Goal: Transaction & Acquisition: Obtain resource

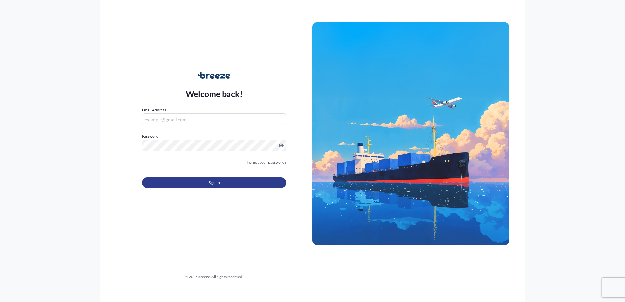
type input "[PERSON_NAME][EMAIL_ADDRESS][DOMAIN_NAME]"
click at [198, 183] on button "Sign In" at bounding box center [214, 183] width 145 height 10
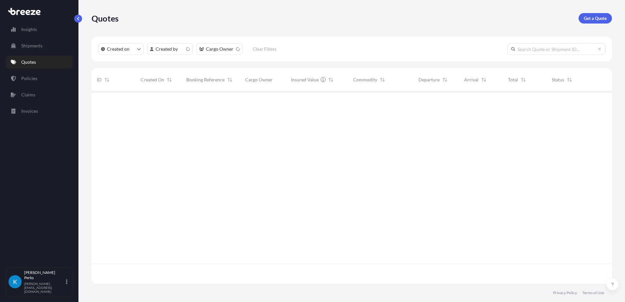
scroll to position [191, 516]
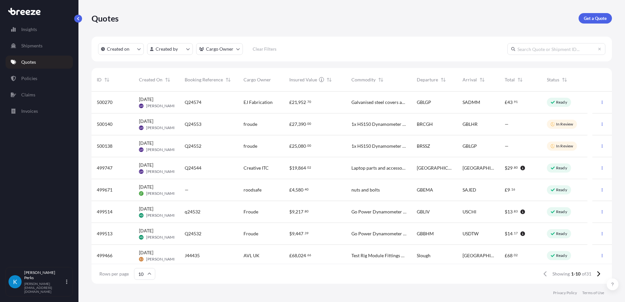
click at [259, 81] on span "Cargo Owner" at bounding box center [257, 80] width 27 height 7
click at [214, 52] on html "Insights Shipments Quotes Policies Claims Invoices K [PERSON_NAME] [PERSON_NAME…" at bounding box center [312, 151] width 625 height 302
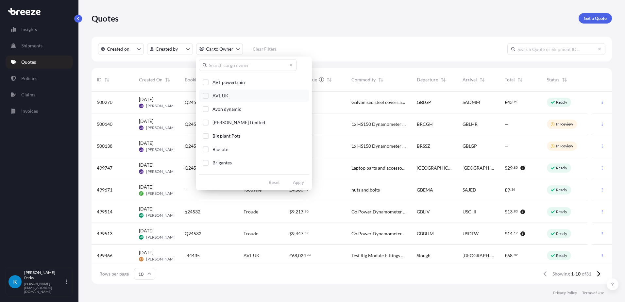
scroll to position [131, 0]
click at [207, 123] on div "Select Option" at bounding box center [206, 123] width 6 height 6
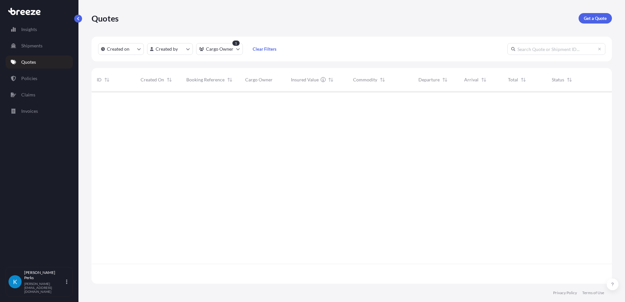
scroll to position [211, 516]
click at [236, 48] on html "Insights Shipments Quotes Policies Claims Invoices K [PERSON_NAME] [PERSON_NAME…" at bounding box center [312, 151] width 625 height 302
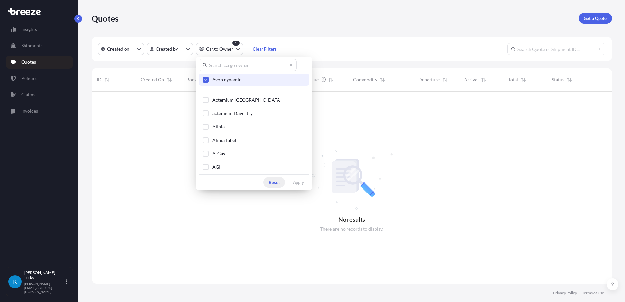
scroll to position [191, 516]
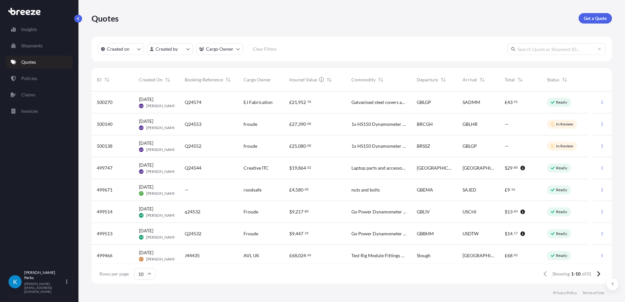
click at [37, 59] on link "Quotes" at bounding box center [39, 62] width 67 height 13
click at [587, 19] on p "Get a Quote" at bounding box center [595, 18] width 23 height 7
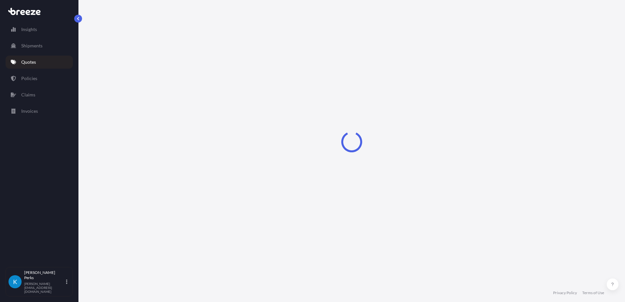
select select "Sea"
select select "1"
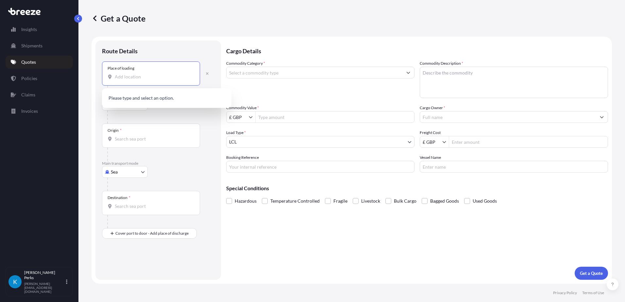
click at [137, 79] on input "Place of loading" at bounding box center [153, 77] width 77 height 7
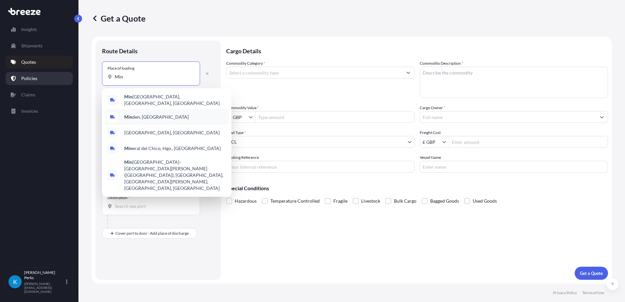
type input "Min"
click at [32, 76] on p "Policies" at bounding box center [29, 78] width 16 height 7
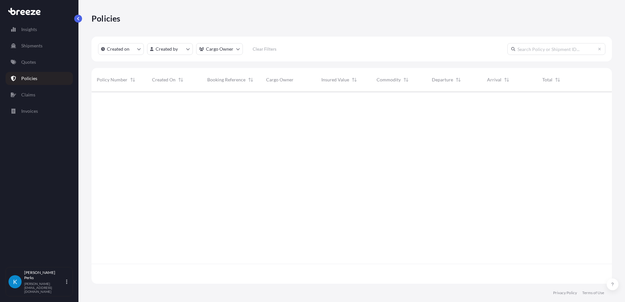
scroll to position [191, 516]
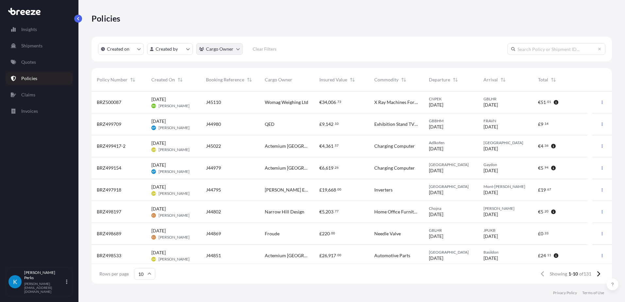
click at [227, 52] on html "Insights Shipments Quotes Policies Claims Invoices K [PERSON_NAME] [PERSON_NAME…" at bounding box center [312, 151] width 625 height 302
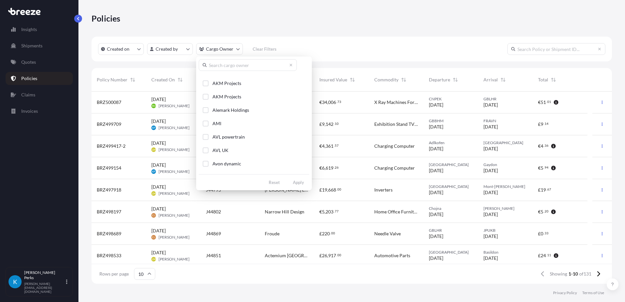
scroll to position [98, 0]
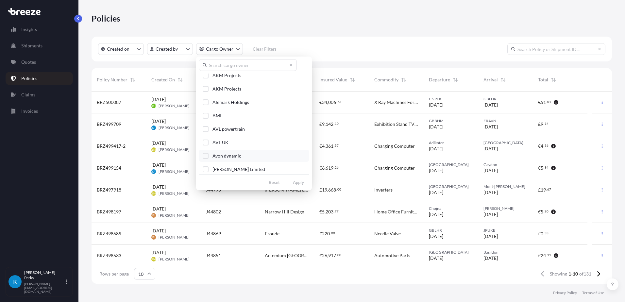
click at [205, 155] on div "Select Option" at bounding box center [206, 156] width 6 height 6
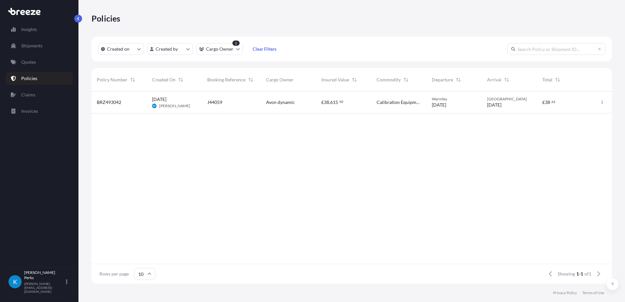
click at [166, 102] on span "[DATE]" at bounding box center [159, 99] width 14 height 7
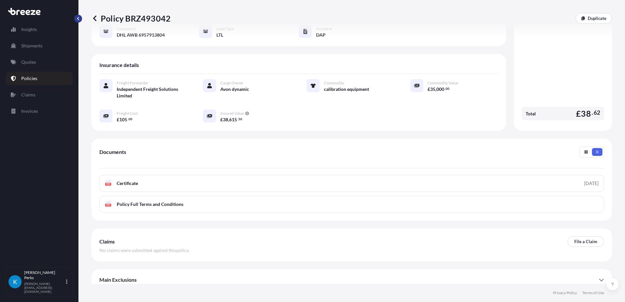
scroll to position [85, 0]
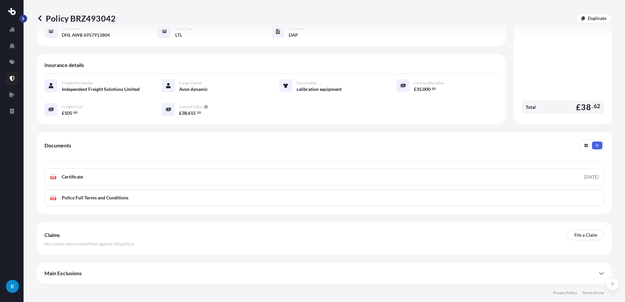
click at [26, 21] on button "button" at bounding box center [23, 19] width 8 height 8
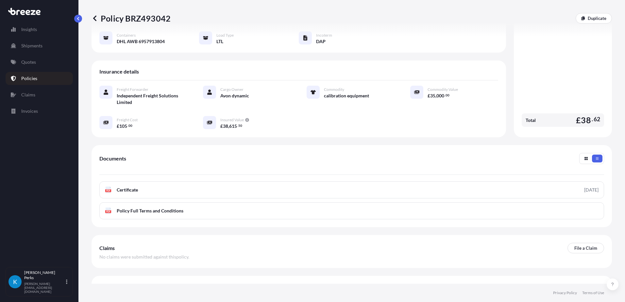
scroll to position [91, 0]
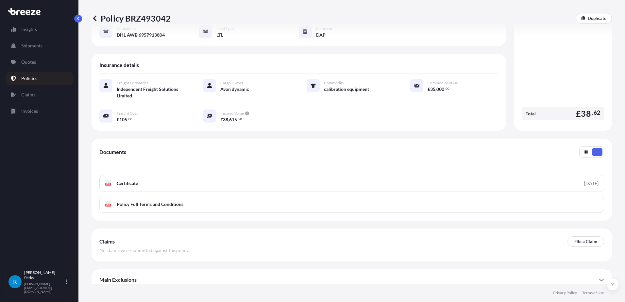
click at [97, 17] on icon at bounding box center [95, 18] width 7 height 7
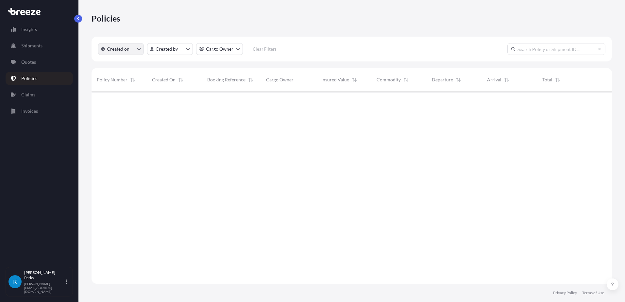
scroll to position [191, 516]
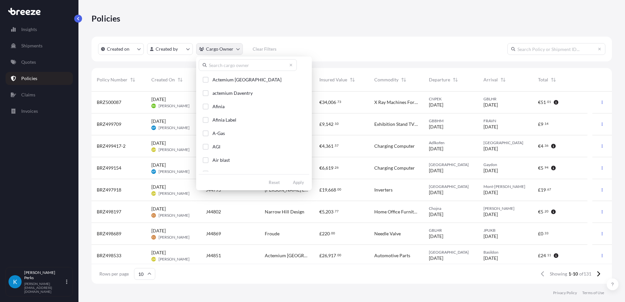
click at [201, 51] on html "Insights Shipments Quotes Policies Claims Invoices K [PERSON_NAME] [PERSON_NAME…" at bounding box center [312, 151] width 625 height 302
click at [206, 122] on div "Select Option" at bounding box center [206, 123] width 6 height 6
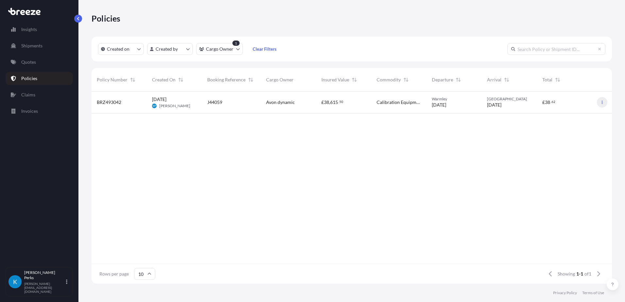
click at [603, 103] on icon "button" at bounding box center [602, 102] width 1 height 3
click at [581, 104] on p "Duplicate quote" at bounding box center [566, 103] width 33 height 7
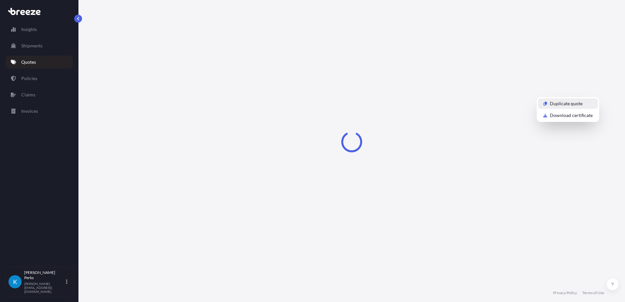
select select "Road"
select select "1"
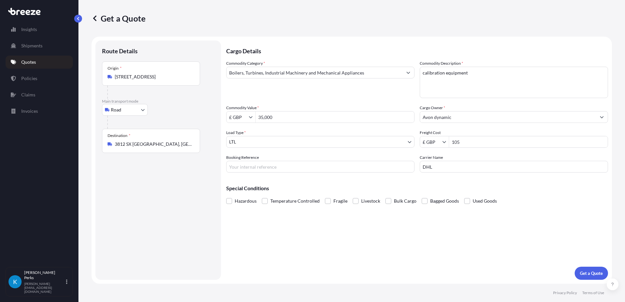
click at [427, 75] on textarea "calibration equipment" at bounding box center [514, 82] width 188 height 31
click at [195, 97] on div at bounding box center [153, 92] width 93 height 13
click at [175, 81] on div "Origin * [GEOGRAPHIC_DATA], [GEOGRAPHIC_DATA] BS15 4NQ, [GEOGRAPHIC_DATA]" at bounding box center [151, 73] width 98 height 24
click at [175, 80] on input "[STREET_ADDRESS]" at bounding box center [153, 77] width 77 height 7
click at [196, 200] on div "Route Details Place of loading Road Road Rail Origin * [GEOGRAPHIC_DATA], [GEOG…" at bounding box center [158, 160] width 113 height 226
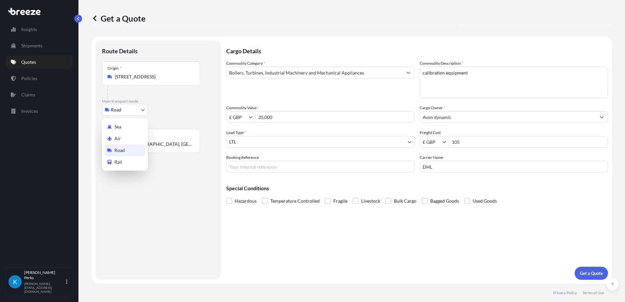
click at [147, 113] on body "1 option available. Insights Shipments Quotes Policies Claims Invoices K [PERSO…" at bounding box center [312, 151] width 625 height 302
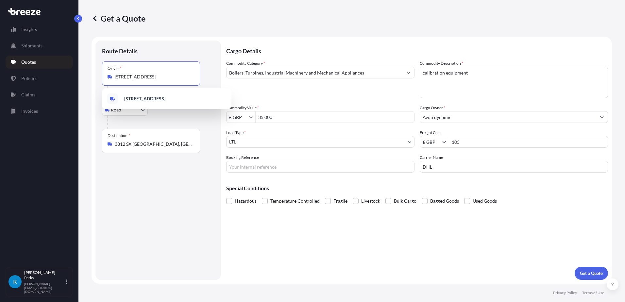
click at [188, 79] on input "[STREET_ADDRESS]" at bounding box center [153, 77] width 77 height 7
drag, startPoint x: 185, startPoint y: 79, endPoint x: 93, endPoint y: 72, distance: 92.5
click at [93, 72] on form "Route Details Place of loading Road Road Rail Origin * [GEOGRAPHIC_DATA], [GEOG…" at bounding box center [352, 160] width 521 height 247
click at [175, 162] on div "Route Details Place of loading Road Road Rail Origin * [GEOGRAPHIC_DATA], [GEOG…" at bounding box center [158, 160] width 113 height 226
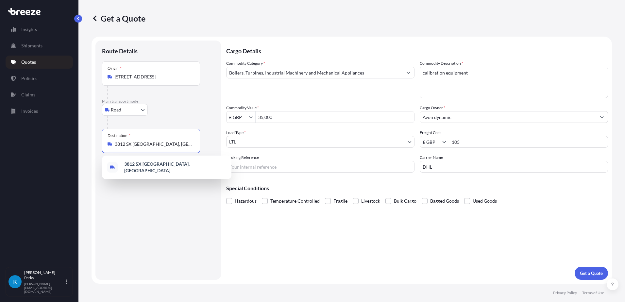
drag, startPoint x: 185, startPoint y: 145, endPoint x: 81, endPoint y: 133, distance: 104.6
click at [81, 133] on div "Get a Quote Route Details Place of loading Road Road Rail Origin * [GEOGRAPHIC_…" at bounding box center [352, 142] width 547 height 284
paste input "[STREET_ADDRESS]"
type input "3812 SX [GEOGRAPHIC_DATA], [GEOGRAPHIC_DATA]"
click at [184, 71] on div "Origin * [GEOGRAPHIC_DATA], [GEOGRAPHIC_DATA] BS15 4NQ, [GEOGRAPHIC_DATA]" at bounding box center [151, 73] width 98 height 24
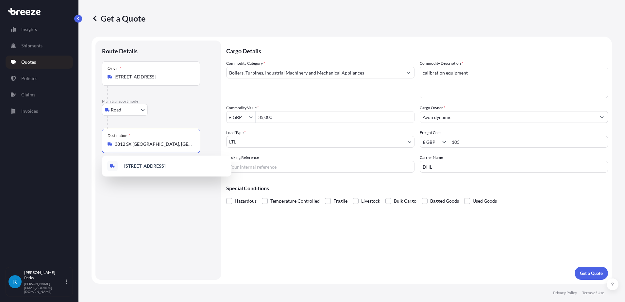
click at [184, 74] on input "[STREET_ADDRESS]" at bounding box center [153, 77] width 77 height 7
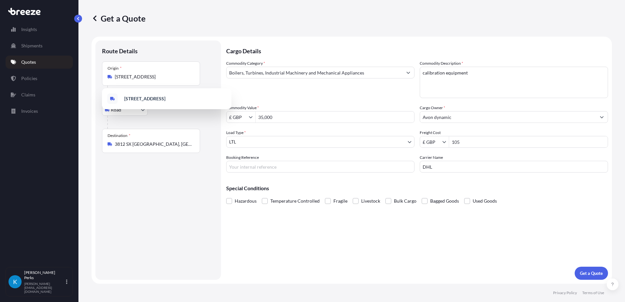
click at [180, 170] on div "Route Details Place of loading Road Road Rail Origin * [GEOGRAPHIC_DATA], [GEOG…" at bounding box center [158, 160] width 113 height 226
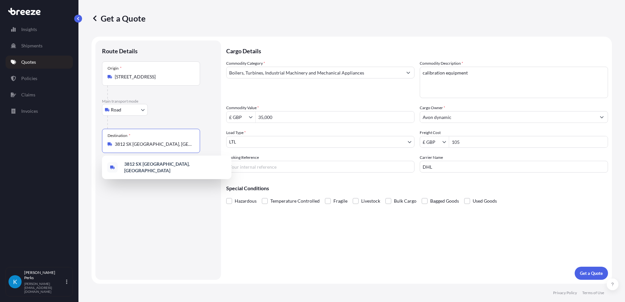
drag, startPoint x: 185, startPoint y: 146, endPoint x: 66, endPoint y: 135, distance: 120.1
click at [66, 135] on div "Insights Shipments Quotes Policies Claims Invoices K [PERSON_NAME] [PERSON_NAME…" at bounding box center [312, 151] width 625 height 302
click at [180, 79] on input "[STREET_ADDRESS]" at bounding box center [153, 77] width 77 height 7
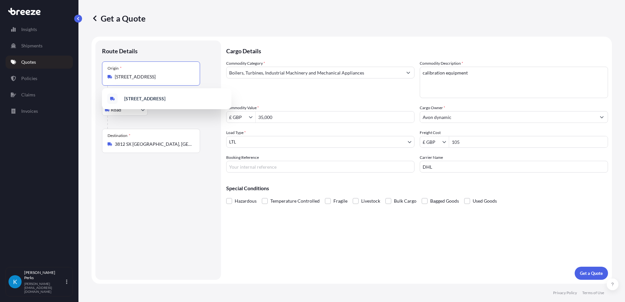
drag, startPoint x: 184, startPoint y: 77, endPoint x: 50, endPoint y: 59, distance: 135.6
click at [50, 59] on div "Insights Shipments Quotes Policies Claims Invoices K [PERSON_NAME] [PERSON_NAME…" at bounding box center [312, 151] width 625 height 302
paste input "3812 SX [GEOGRAPHIC_DATA], [GEOGRAPHIC_DATA]"
click at [166, 98] on b "3812 SX [GEOGRAPHIC_DATA], [GEOGRAPHIC_DATA]" at bounding box center [156, 100] width 65 height 12
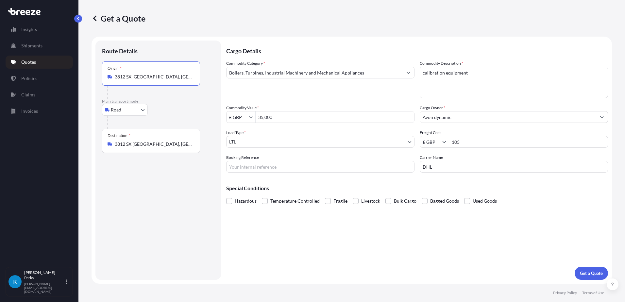
type input "3812 SX [GEOGRAPHIC_DATA], [GEOGRAPHIC_DATA]"
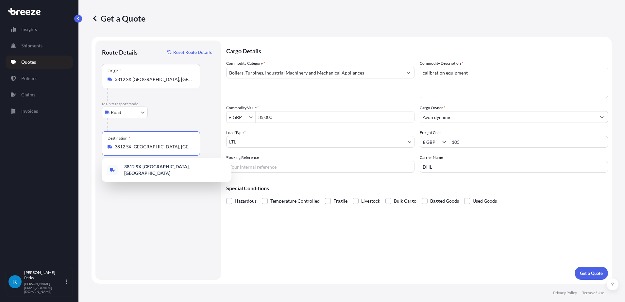
drag, startPoint x: 184, startPoint y: 146, endPoint x: 105, endPoint y: 138, distance: 79.2
click at [105, 138] on div "Destination * 3812 SX [GEOGRAPHIC_DATA], [GEOGRAPHIC_DATA]" at bounding box center [151, 143] width 98 height 24
click at [163, 172] on span "[STREET_ADDRESS]" at bounding box center [175, 170] width 102 height 13
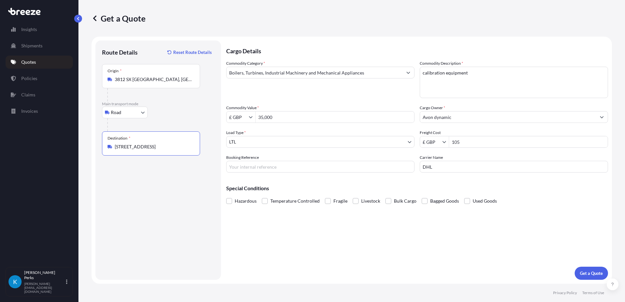
type input "[STREET_ADDRESS]"
click at [425, 74] on textarea "calibration equipment" at bounding box center [514, 82] width 188 height 31
click at [449, 73] on textarea "calibration equipment" at bounding box center [514, 82] width 188 height 31
type textarea "Calibration Equipment"
click at [304, 119] on input "35,000" at bounding box center [335, 117] width 159 height 12
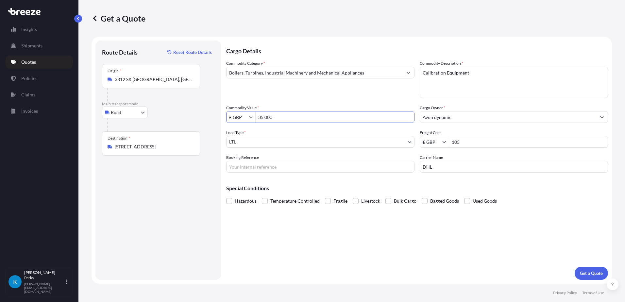
click at [458, 143] on input "105" at bounding box center [528, 142] width 159 height 12
type input "115"
click at [450, 165] on input "DHL" at bounding box center [514, 167] width 188 height 12
click at [240, 164] on input "Booking Reference" at bounding box center [320, 167] width 188 height 12
click at [261, 162] on input "J44" at bounding box center [320, 167] width 188 height 12
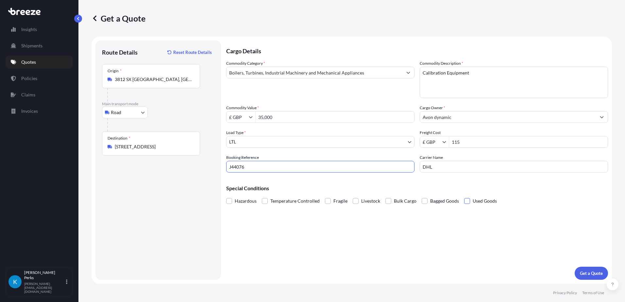
type input "J44076"
click at [466, 201] on span at bounding box center [467, 201] width 6 height 6
click at [464, 196] on input "Used Goods" at bounding box center [464, 196] width 0 height 0
click at [591, 275] on p "Get a Quote" at bounding box center [591, 273] width 23 height 7
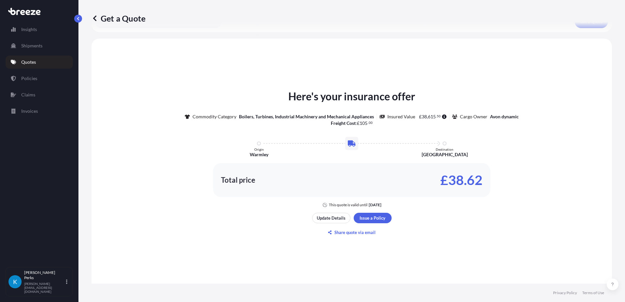
scroll to position [294, 0]
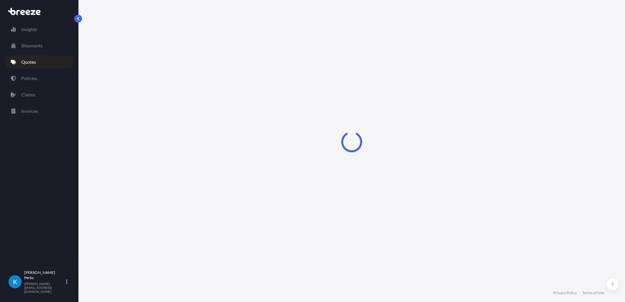
select select "Road"
select select "1"
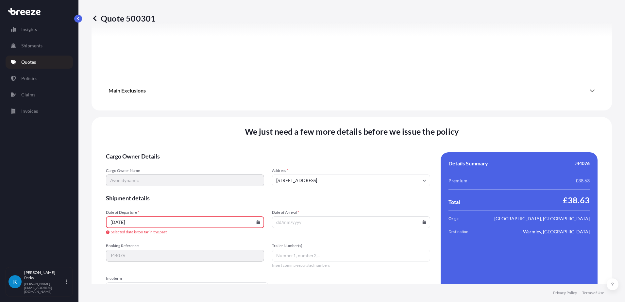
scroll to position [773, 0]
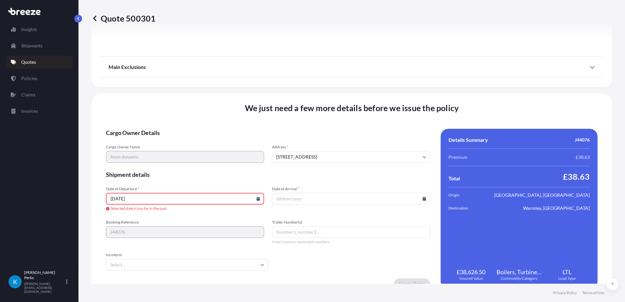
click at [257, 200] on icon at bounding box center [259, 199] width 4 height 4
click at [156, 92] on button at bounding box center [150, 97] width 10 height 10
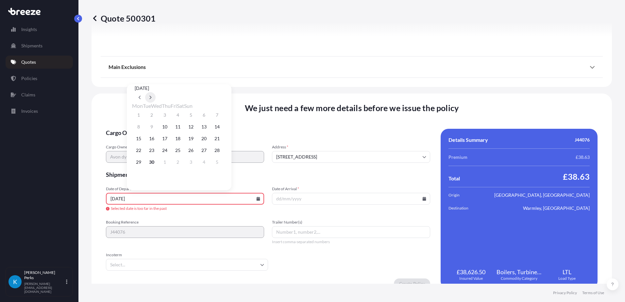
click at [156, 92] on button at bounding box center [150, 97] width 10 height 10
click at [169, 117] on button "1" at bounding box center [165, 115] width 10 height 10
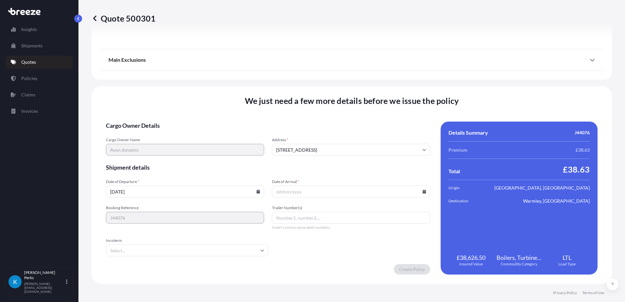
type input "[DATE]"
click at [290, 192] on input "Date of Arrival *" at bounding box center [351, 192] width 158 height 12
click at [423, 193] on icon at bounding box center [425, 192] width 4 height 4
click at [316, 88] on icon at bounding box center [315, 90] width 3 height 4
click at [333, 120] on button "8" at bounding box center [329, 119] width 10 height 10
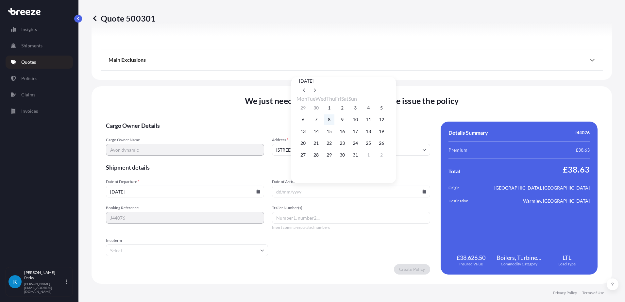
type input "[DATE]"
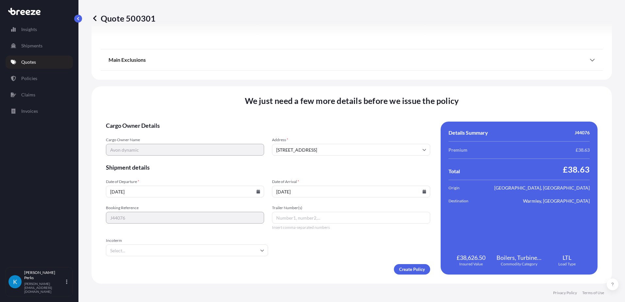
click at [294, 216] on input "Trailer Number(s)" at bounding box center [351, 218] width 158 height 12
click at [298, 219] on input "Trailer Number(s)" at bounding box center [351, 218] width 158 height 12
paste input "5379882616"
type input "5379882616"
click at [182, 255] on input "Incoterm" at bounding box center [187, 251] width 162 height 12
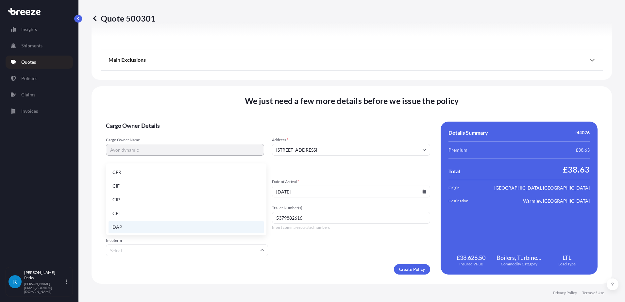
click at [168, 227] on li "DAP" at bounding box center [186, 227] width 155 height 12
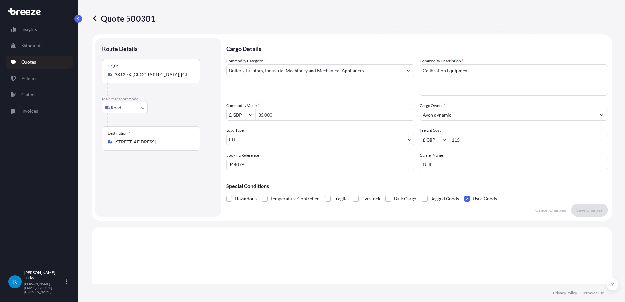
scroll to position [0, 0]
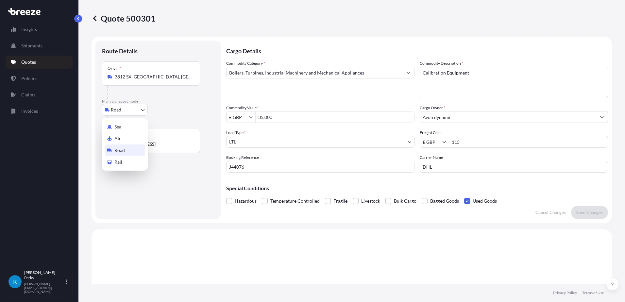
click at [143, 110] on body "Insights Shipments Quotes Policies Claims Invoices K [PERSON_NAME] [PERSON_NAME…" at bounding box center [312, 151] width 625 height 302
click at [117, 111] on body "Insights Shipments Quotes Policies Claims Invoices K [PERSON_NAME] [PERSON_NAME…" at bounding box center [312, 151] width 625 height 302
click at [116, 139] on span "Air" at bounding box center [117, 138] width 7 height 7
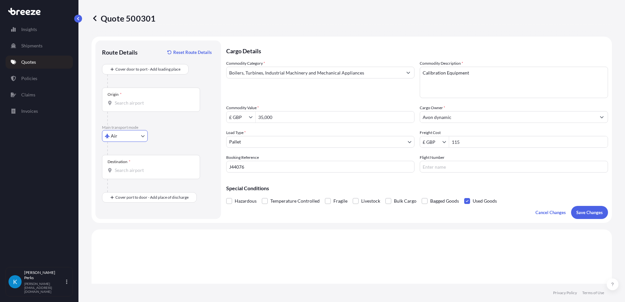
click at [95, 18] on icon at bounding box center [95, 18] width 7 height 7
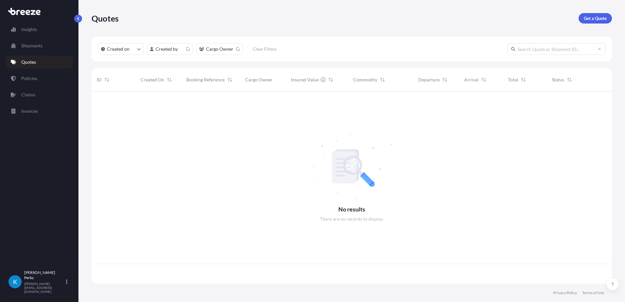
scroll to position [191, 516]
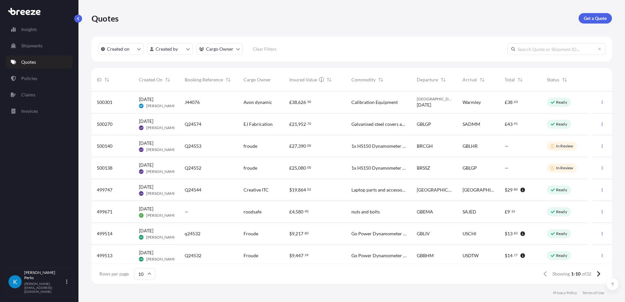
click at [192, 101] on span "J44076" at bounding box center [192, 102] width 15 height 7
select select "Road"
select select "1"
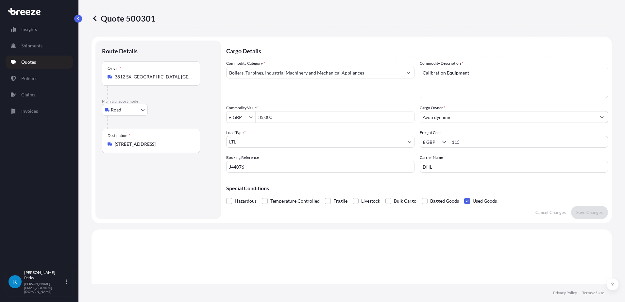
click at [94, 18] on icon at bounding box center [94, 18] width 3 height 6
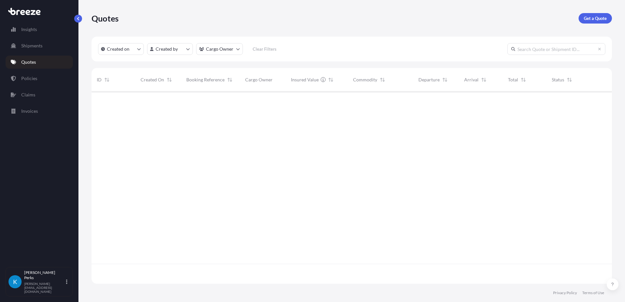
scroll to position [191, 516]
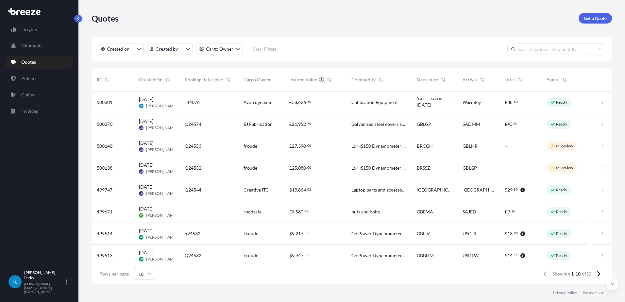
click at [187, 124] on span "Q24574" at bounding box center [193, 124] width 17 height 7
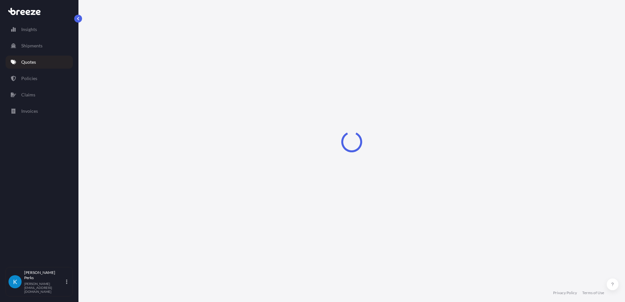
select select "Road"
select select "Sea"
select select "1"
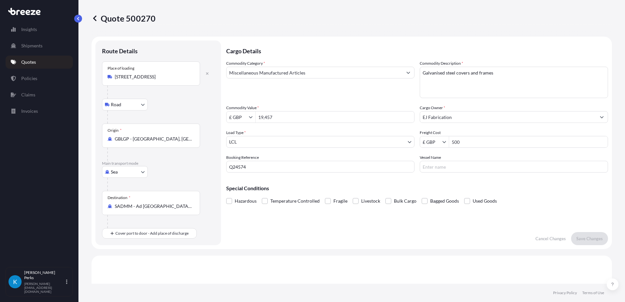
click at [94, 19] on icon at bounding box center [94, 18] width 3 height 6
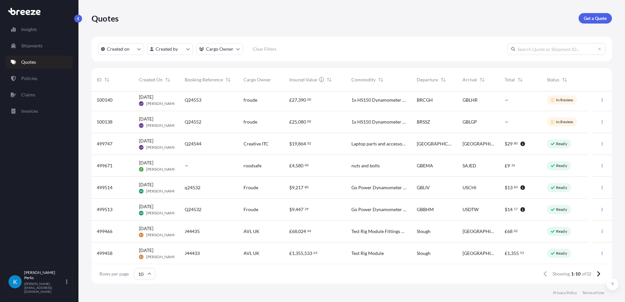
scroll to position [47, 0]
click at [32, 78] on p "Policies" at bounding box center [29, 78] width 16 height 7
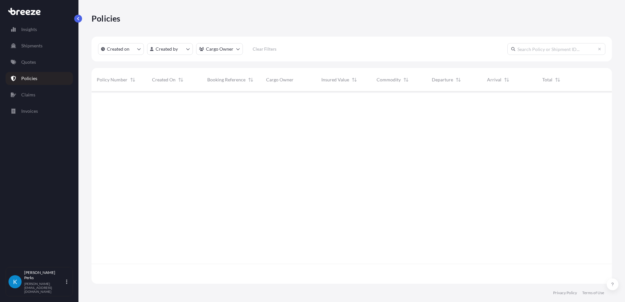
scroll to position [191, 516]
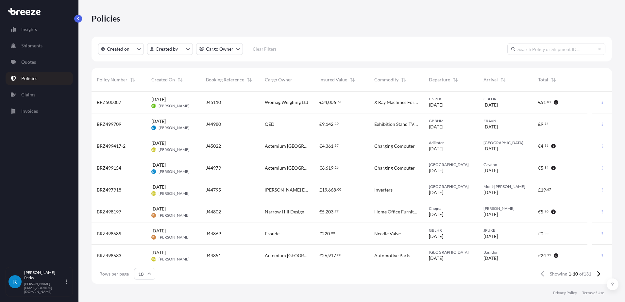
click at [234, 124] on div "J44980" at bounding box center [230, 124] width 48 height 7
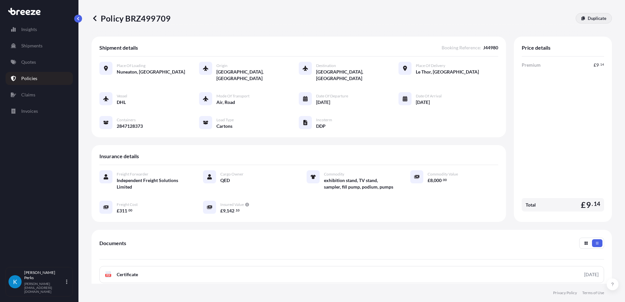
click at [582, 20] on icon at bounding box center [584, 18] width 4 height 4
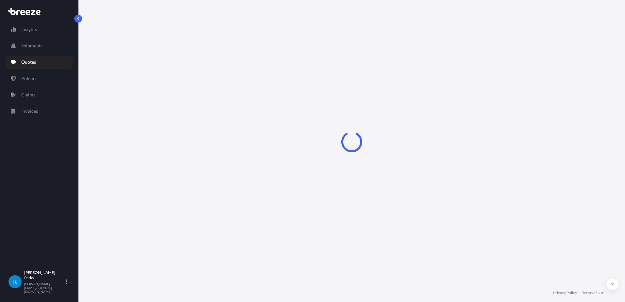
select select "Road"
select select "Air"
select select "Road"
select select "4"
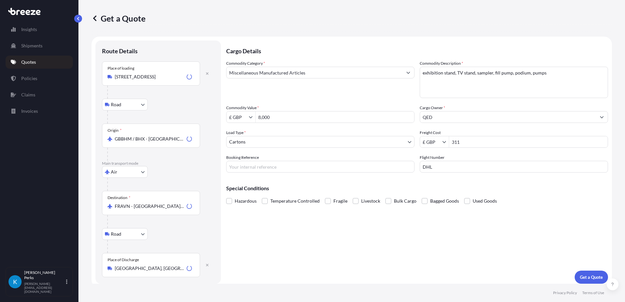
scroll to position [4, 0]
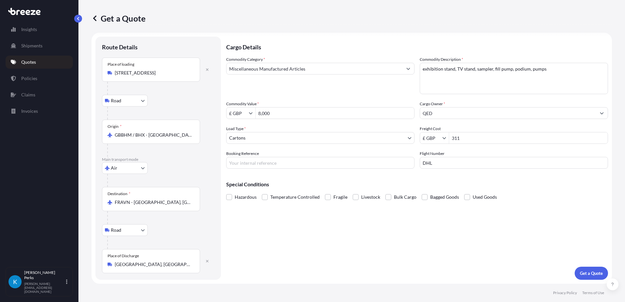
click at [32, 63] on p "Quotes" at bounding box center [28, 62] width 15 height 7
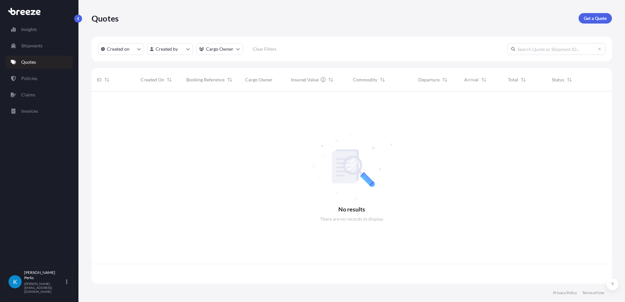
scroll to position [191, 516]
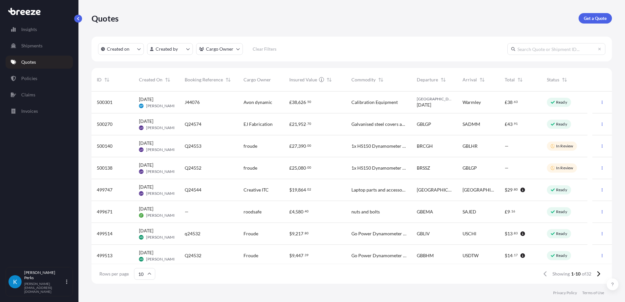
click at [229, 104] on div "J44076" at bounding box center [209, 102] width 48 height 7
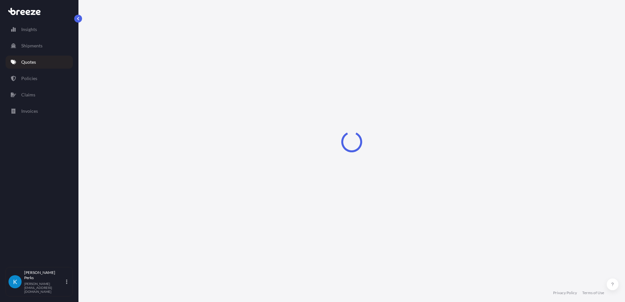
select select "Road"
select select "1"
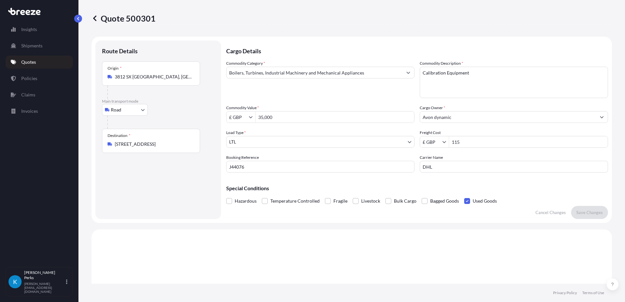
click at [144, 112] on body "Insights Shipments Quotes Policies Claims Invoices K [PERSON_NAME] [PERSON_NAME…" at bounding box center [312, 151] width 625 height 302
click at [130, 139] on div "Air" at bounding box center [125, 139] width 41 height 12
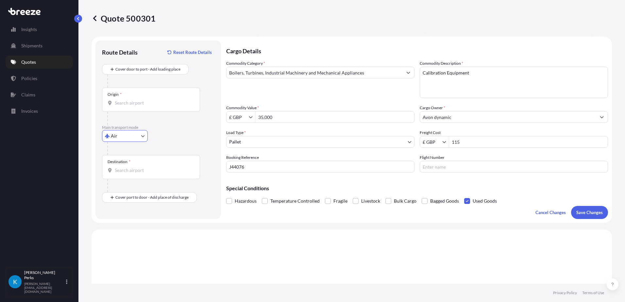
click at [130, 167] on div "Destination *" at bounding box center [151, 167] width 98 height 24
click at [130, 167] on input "Destination *" at bounding box center [153, 170] width 77 height 7
type input "NLAMS - [GEOGRAPHIC_DATA], [GEOGRAPHIC_DATA]"
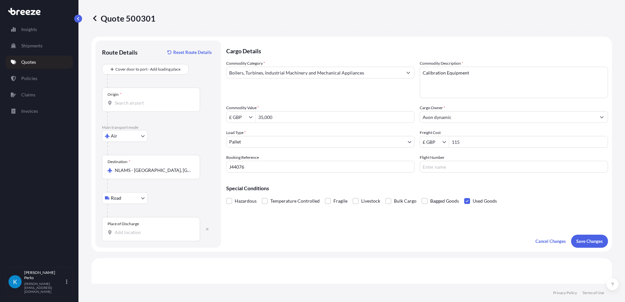
click at [121, 104] on input "Origin *" at bounding box center [153, 103] width 77 height 7
click at [144, 106] on input "amers" at bounding box center [153, 103] width 77 height 7
type input "amers"
click at [205, 79] on div at bounding box center [160, 81] width 107 height 13
click at [146, 103] on input "amers" at bounding box center [153, 103] width 77 height 7
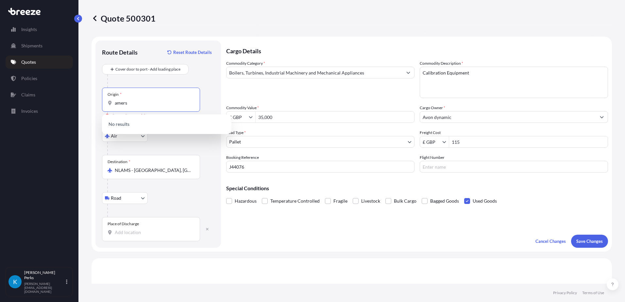
click at [164, 148] on div at bounding box center [160, 148] width 107 height 13
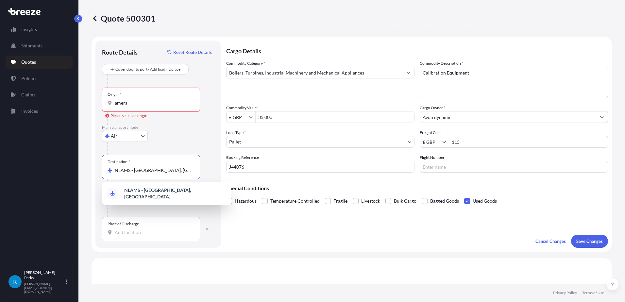
click at [165, 173] on input "NLAMS - [GEOGRAPHIC_DATA], [GEOGRAPHIC_DATA]" at bounding box center [153, 170] width 77 height 7
click at [146, 102] on input "amers" at bounding box center [153, 103] width 77 height 7
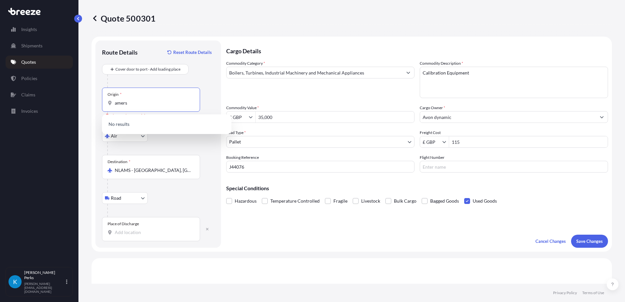
drag, startPoint x: 145, startPoint y: 102, endPoint x: 101, endPoint y: 102, distance: 43.2
click at [101, 102] on div "Route Details Reset Route Details Cover door to port - Add loading place Place …" at bounding box center [159, 144] width 126 height 207
click at [144, 137] on body "1 option available. 0 options available. Insights Shipments Quotes Policies Cla…" at bounding box center [312, 151] width 625 height 302
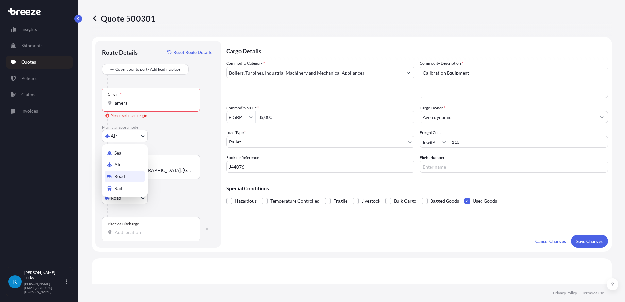
click at [131, 174] on div "Road" at bounding box center [125, 177] width 41 height 12
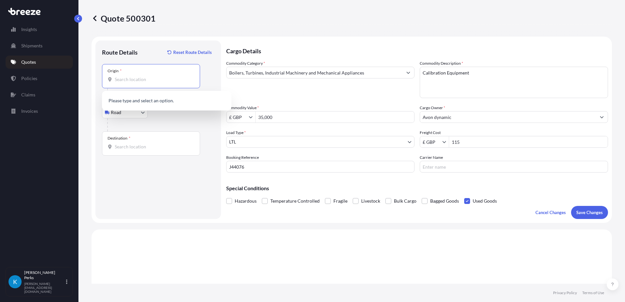
click at [135, 81] on input "Origin *" at bounding box center [153, 79] width 77 height 7
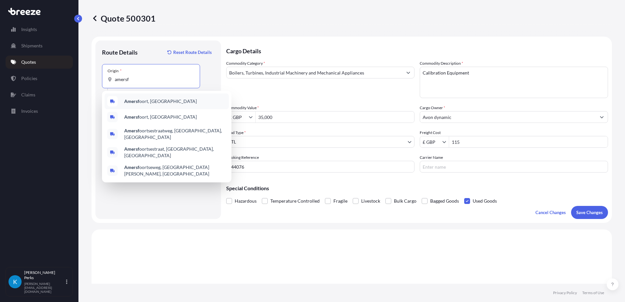
click at [158, 101] on span "Amersf oort, [GEOGRAPHIC_DATA]" at bounding box center [160, 101] width 73 height 7
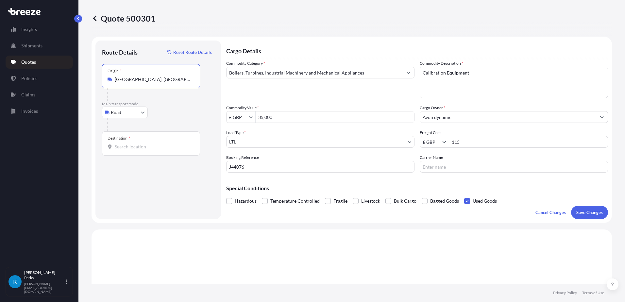
type input "[GEOGRAPHIC_DATA], [GEOGRAPHIC_DATA]"
click at [129, 144] on input "Destination *" at bounding box center [153, 147] width 77 height 7
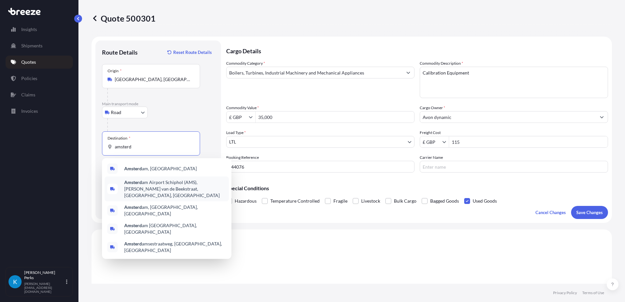
click at [163, 189] on span "Amsterd am Airport Schiphol (AMS), [PERSON_NAME] van de Beekstraat, [GEOGRAPHIC…" at bounding box center [175, 189] width 102 height 20
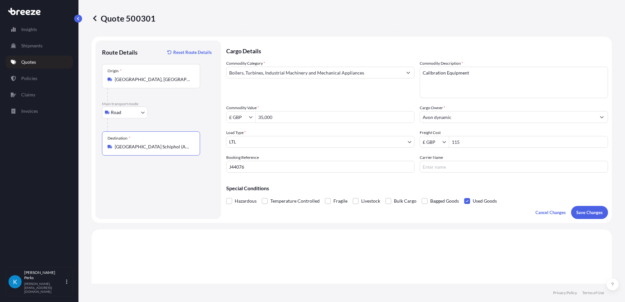
type input "[GEOGRAPHIC_DATA] Schiphol (AMS), [PERSON_NAME] van de Beekstraat, [GEOGRAPHIC_…"
click at [159, 153] on div "Destination * [GEOGRAPHIC_DATA] Schiphol (AMS), [PERSON_NAME] van de Beekstraat…" at bounding box center [151, 143] width 98 height 24
click at [159, 150] on input "[GEOGRAPHIC_DATA] Schiphol (AMS), [PERSON_NAME] van de Beekstraat, [GEOGRAPHIC_…" at bounding box center [153, 147] width 77 height 7
drag, startPoint x: 159, startPoint y: 151, endPoint x: 152, endPoint y: 167, distance: 17.1
click at [152, 167] on div "Route Details Reset Route Details Place of loading Road Road Rail Origin * [GEO…" at bounding box center [158, 130] width 113 height 166
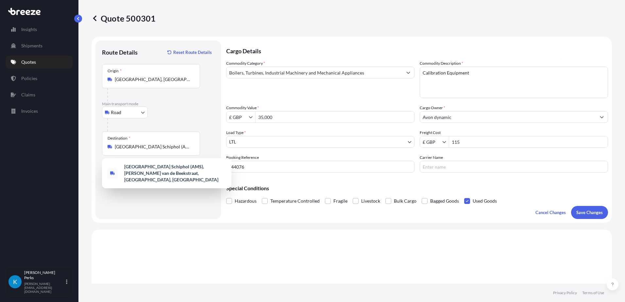
drag, startPoint x: 139, startPoint y: 145, endPoint x: 127, endPoint y: 193, distance: 50.3
click at [127, 193] on div "Route Details Reset Route Details Place of loading Road Road Rail Origin * [GEO…" at bounding box center [158, 130] width 113 height 166
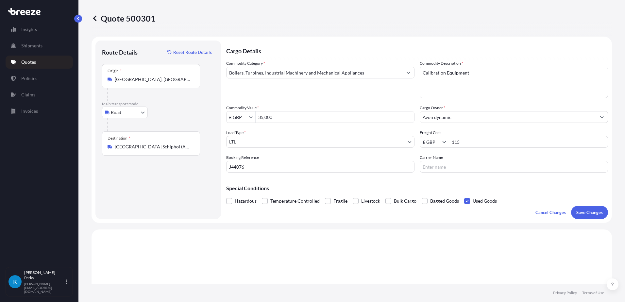
click at [145, 149] on input "[GEOGRAPHIC_DATA] Schiphol (AMS), [PERSON_NAME] van de Beekstraat, [GEOGRAPHIC_…" at bounding box center [153, 147] width 77 height 7
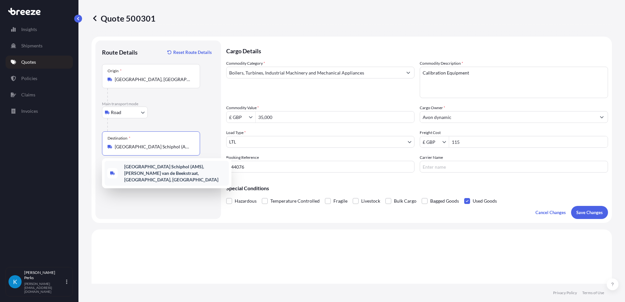
click at [154, 208] on div "Route Details Reset Route Details Place of loading Road Road Rail Origin * [GEO…" at bounding box center [158, 130] width 113 height 166
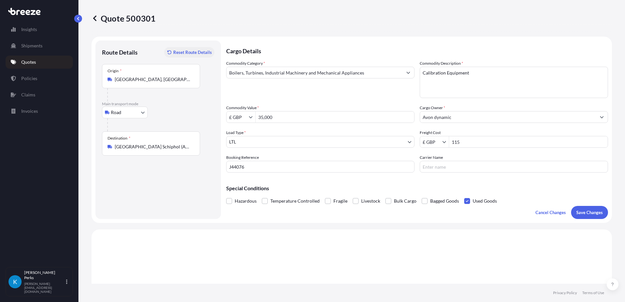
type input "3812 SX [GEOGRAPHIC_DATA], [GEOGRAPHIC_DATA]"
type input "[STREET_ADDRESS]"
click at [140, 109] on body "Insights Shipments Quotes Policies Claims Invoices K [PERSON_NAME] [PERSON_NAME…" at bounding box center [312, 151] width 625 height 302
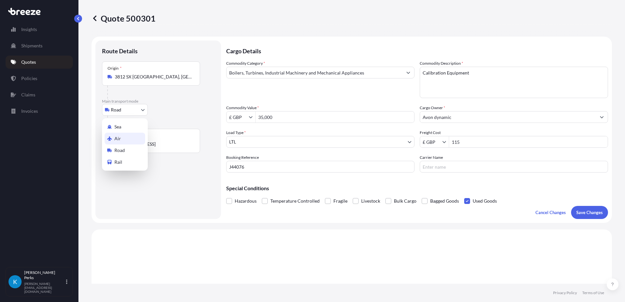
click at [125, 141] on div "Air" at bounding box center [125, 139] width 41 height 12
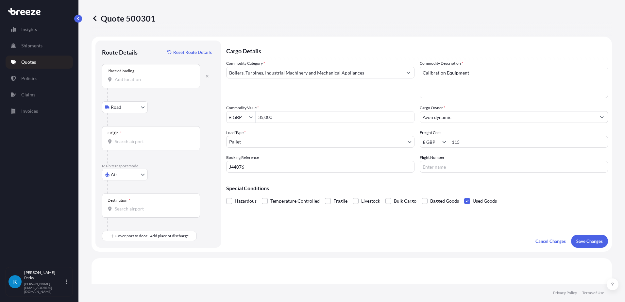
click at [141, 81] on input "Place of loading" at bounding box center [153, 79] width 77 height 7
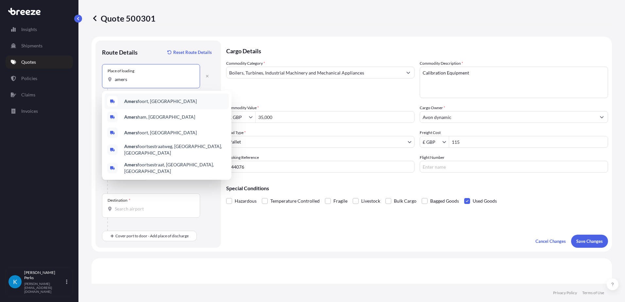
click at [141, 108] on div "Amers foort, [GEOGRAPHIC_DATA]" at bounding box center [167, 102] width 124 height 16
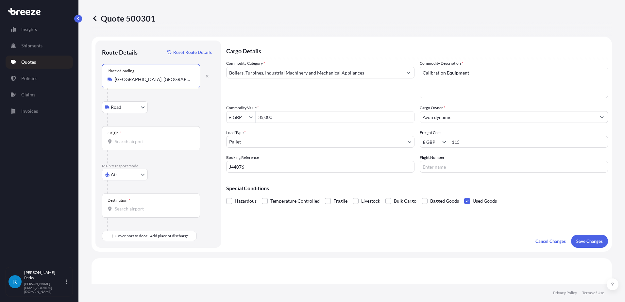
type input "[GEOGRAPHIC_DATA], [GEOGRAPHIC_DATA]"
click at [129, 145] on div "Origin *" at bounding box center [151, 138] width 98 height 24
click at [129, 145] on input "Origin *" at bounding box center [153, 141] width 77 height 7
type input "NLAMS - [GEOGRAPHIC_DATA], [GEOGRAPHIC_DATA]"
click at [134, 211] on input "Destination *" at bounding box center [153, 209] width 77 height 7
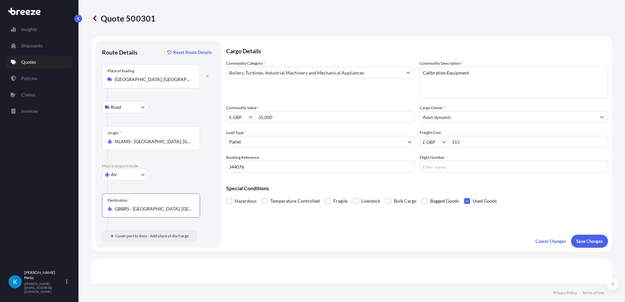
type input "GBBRS - [GEOGRAPHIC_DATA], [GEOGRAPHIC_DATA]"
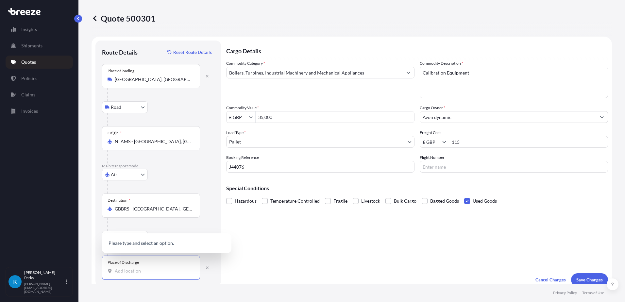
click at [134, 271] on input "Place of Discharge" at bounding box center [153, 271] width 77 height 7
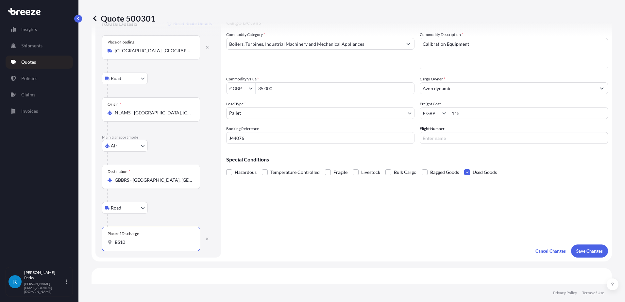
scroll to position [65, 0]
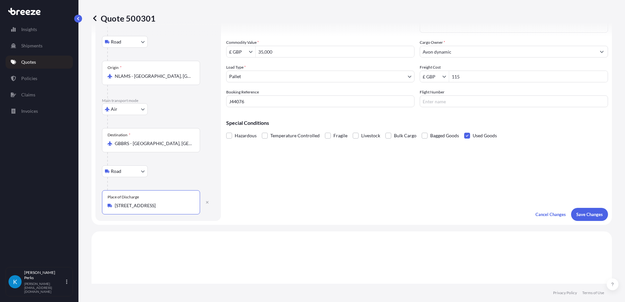
type input "[STREET_ADDRESS]"
click at [155, 147] on div "Destination * GBBRS - [GEOGRAPHIC_DATA], [GEOGRAPHIC_DATA]" at bounding box center [151, 140] width 98 height 24
click at [155, 147] on input "GBBRS - [GEOGRAPHIC_DATA], [GEOGRAPHIC_DATA]" at bounding box center [153, 143] width 77 height 7
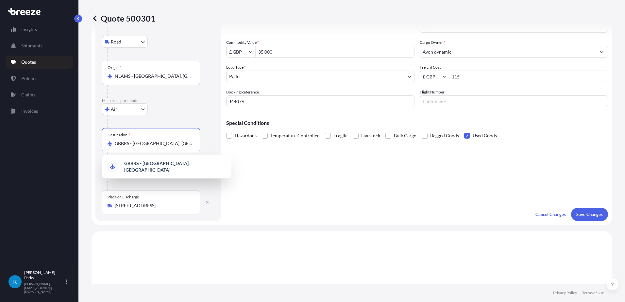
click at [155, 147] on div "Destination * GBBRS - [GEOGRAPHIC_DATA], [GEOGRAPHIC_DATA]" at bounding box center [151, 140] width 98 height 24
click at [155, 147] on input "GBBRS - [GEOGRAPHIC_DATA], [GEOGRAPHIC_DATA]" at bounding box center [153, 143] width 77 height 7
click at [281, 200] on div "Cargo Details Commodity Category * Boilers, Turbines, Industrial Machinery and …" at bounding box center [417, 98] width 382 height 246
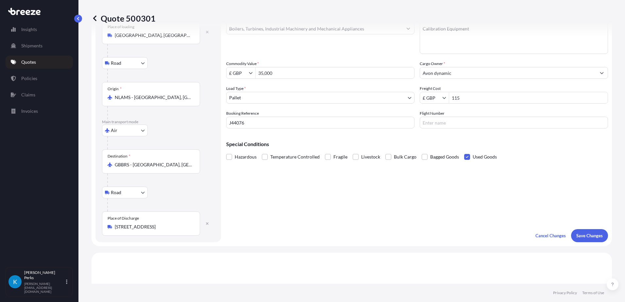
scroll to position [33, 0]
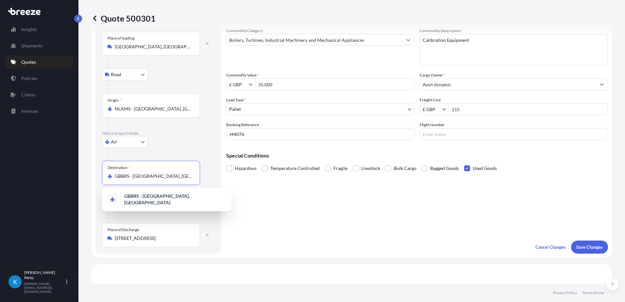
click at [156, 177] on input "GBBRS - [GEOGRAPHIC_DATA], [GEOGRAPHIC_DATA]" at bounding box center [153, 176] width 77 height 7
click at [150, 178] on input "GBBRS - [GEOGRAPHIC_DATA], [GEOGRAPHIC_DATA]" at bounding box center [153, 176] width 77 height 7
drag, startPoint x: 183, startPoint y: 177, endPoint x: 97, endPoint y: 171, distance: 85.9
click at [97, 171] on div "Route Details Reset Route Details Place of loading [GEOGRAPHIC_DATA], [GEOGRAPH…" at bounding box center [159, 131] width 126 height 246
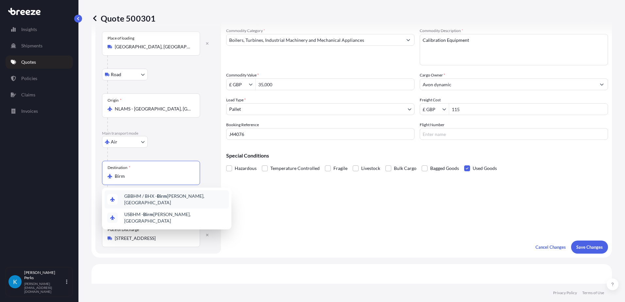
click at [139, 201] on span "GBBHM / BHX - Birm [PERSON_NAME], [GEOGRAPHIC_DATA]" at bounding box center [175, 199] width 102 height 13
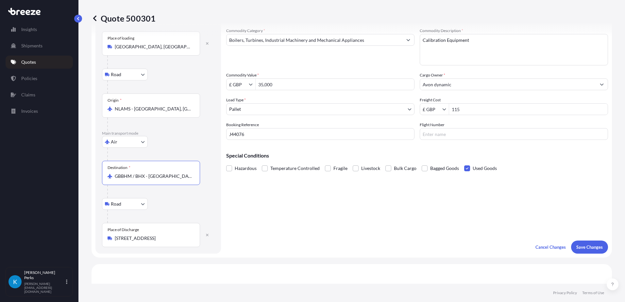
click at [163, 175] on input "GBBHM / BHX - [GEOGRAPHIC_DATA], [GEOGRAPHIC_DATA]" at bounding box center [153, 176] width 77 height 7
drag, startPoint x: 114, startPoint y: 176, endPoint x: 156, endPoint y: 178, distance: 42.9
click at [156, 178] on div "GBBHM / BHX - [GEOGRAPHIC_DATA], [GEOGRAPHIC_DATA]" at bounding box center [151, 176] width 87 height 7
click at [156, 178] on input "GBBHM / BHX - [GEOGRAPHIC_DATA], [GEOGRAPHIC_DATA]" at bounding box center [153, 176] width 77 height 7
drag, startPoint x: 114, startPoint y: 177, endPoint x: 146, endPoint y: 176, distance: 31.1
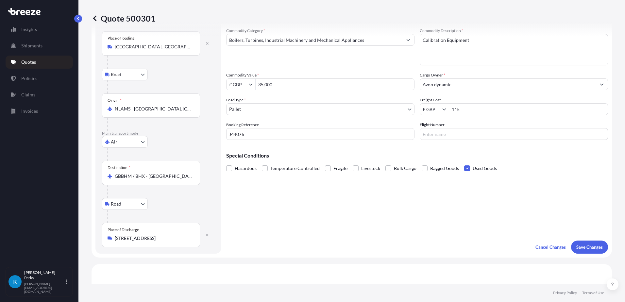
click at [146, 176] on div "GBBHM / BHX - [GEOGRAPHIC_DATA], [GEOGRAPHIC_DATA]" at bounding box center [151, 176] width 87 height 7
click at [146, 176] on input "GBBHM / BHX - [GEOGRAPHIC_DATA], [GEOGRAPHIC_DATA]" at bounding box center [153, 176] width 77 height 7
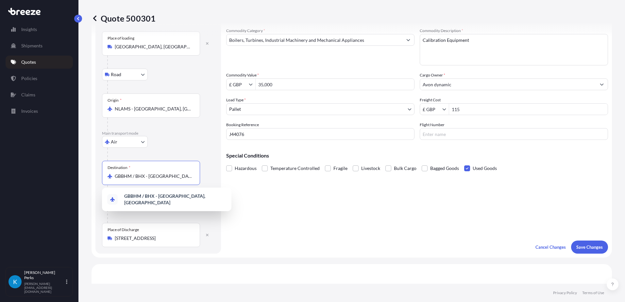
scroll to position [0, 15]
drag, startPoint x: 115, startPoint y: 178, endPoint x: 214, endPoint y: 176, distance: 98.8
click at [214, 176] on div "Destination * GBBHM / BHX - [GEOGRAPHIC_DATA], [GEOGRAPHIC_DATA]" at bounding box center [158, 179] width 113 height 37
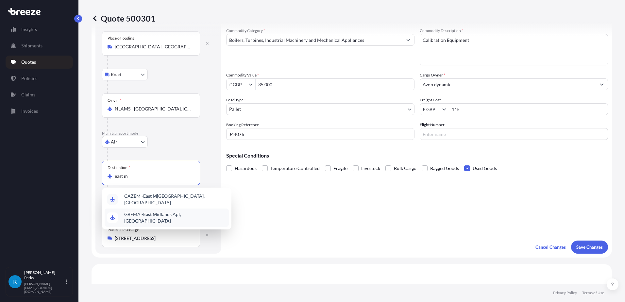
click at [166, 215] on span "GBEMA - East M idlands Apt, [GEOGRAPHIC_DATA]" at bounding box center [175, 217] width 102 height 13
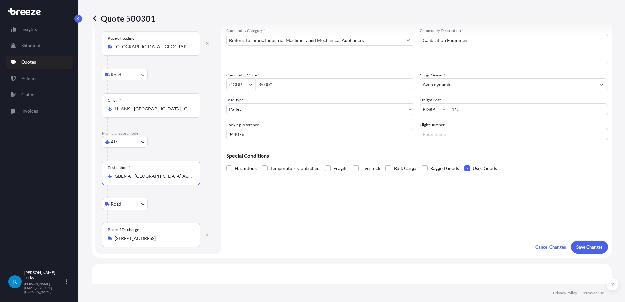
type input "GBEMA - [GEOGRAPHIC_DATA] Apt, [GEOGRAPHIC_DATA]"
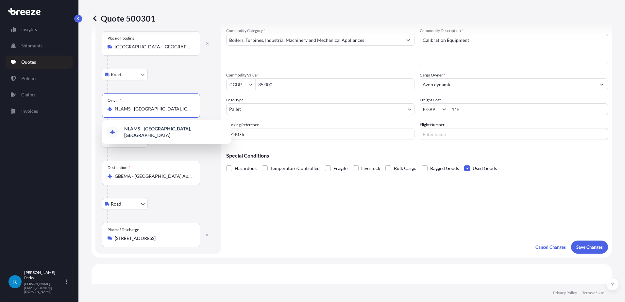
click at [148, 110] on input "NLAMS - [GEOGRAPHIC_DATA], [GEOGRAPHIC_DATA]" at bounding box center [153, 109] width 77 height 7
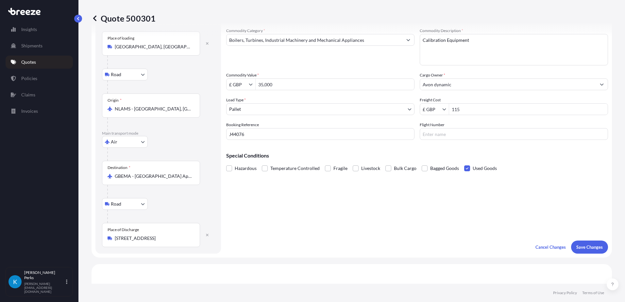
drag, startPoint x: 114, startPoint y: 107, endPoint x: 178, endPoint y: 108, distance: 64.1
click at [178, 108] on div "NLAMS - [GEOGRAPHIC_DATA], [GEOGRAPHIC_DATA]" at bounding box center [151, 109] width 87 height 7
click at [178, 108] on input "NLAMS - [GEOGRAPHIC_DATA], [GEOGRAPHIC_DATA]" at bounding box center [153, 109] width 77 height 7
drag, startPoint x: 196, startPoint y: 108, endPoint x: 92, endPoint y: 109, distance: 104.0
click at [92, 109] on form "Route Details Reset Route Details Place of loading [GEOGRAPHIC_DATA], [GEOGRAPH…" at bounding box center [352, 131] width 521 height 254
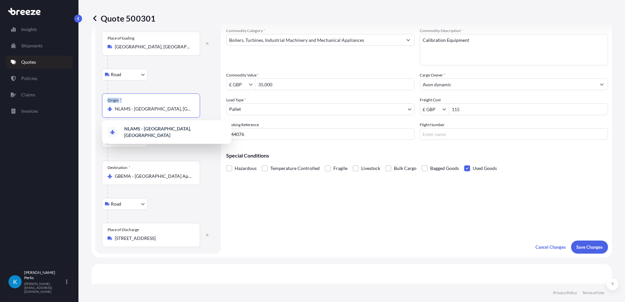
click at [162, 108] on input "NLAMS - [GEOGRAPHIC_DATA], [GEOGRAPHIC_DATA]" at bounding box center [153, 109] width 77 height 7
click at [193, 110] on div "NLAMS - [GEOGRAPHIC_DATA], [GEOGRAPHIC_DATA]" at bounding box center [151, 109] width 87 height 7
click at [192, 110] on input "NLAMS - [GEOGRAPHIC_DATA], [GEOGRAPHIC_DATA]" at bounding box center [153, 109] width 77 height 7
type input "N"
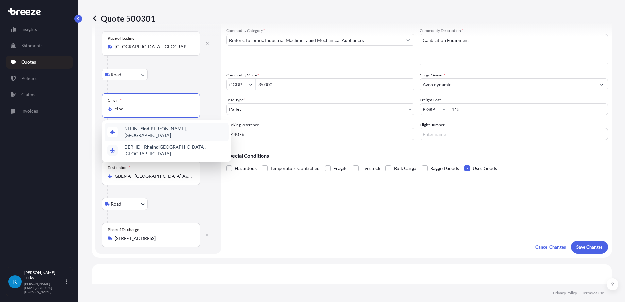
click at [160, 134] on div "NLEIN - Eind [PERSON_NAME], [GEOGRAPHIC_DATA]" at bounding box center [167, 132] width 124 height 18
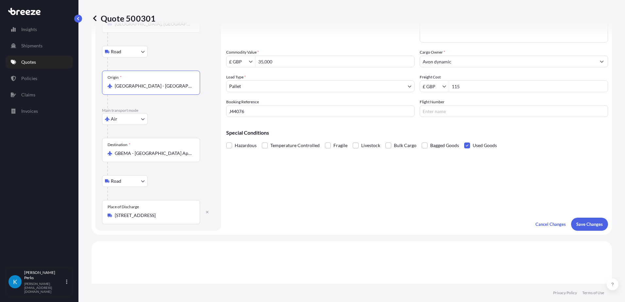
scroll to position [65, 0]
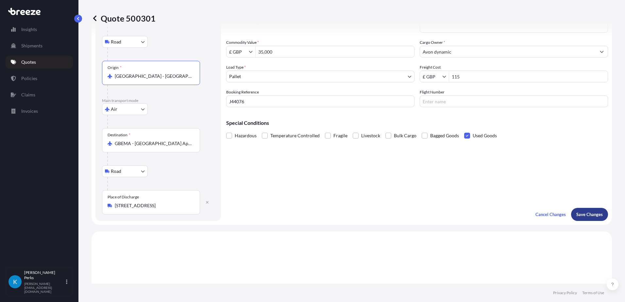
type input "[GEOGRAPHIC_DATA] - [GEOGRAPHIC_DATA], [GEOGRAPHIC_DATA]"
click at [583, 216] on p "Save Changes" at bounding box center [590, 214] width 26 height 7
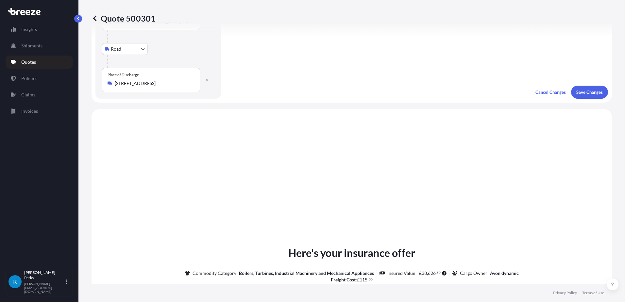
scroll to position [264, 0]
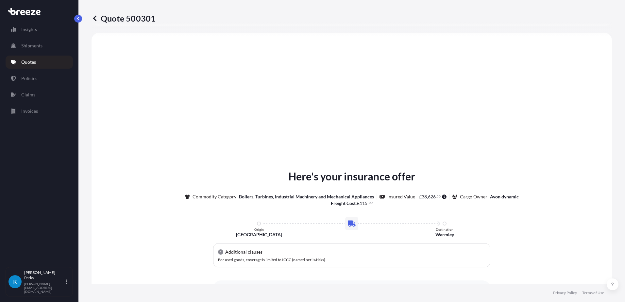
select select "Road"
select select "Air"
select select "Road"
select select "1"
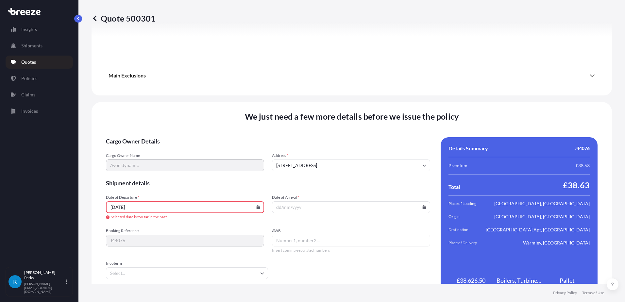
scroll to position [917, 0]
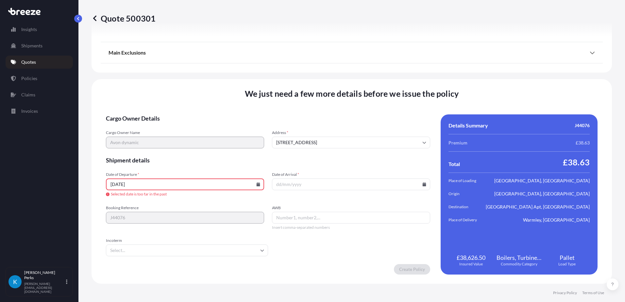
click at [176, 183] on input "[DATE]" at bounding box center [185, 185] width 158 height 12
click at [257, 185] on icon at bounding box center [259, 185] width 4 height 4
click at [152, 81] on icon at bounding box center [150, 83] width 3 height 4
click at [152, 46] on icon at bounding box center [150, 44] width 3 height 4
click at [152, 81] on icon at bounding box center [150, 83] width 3 height 4
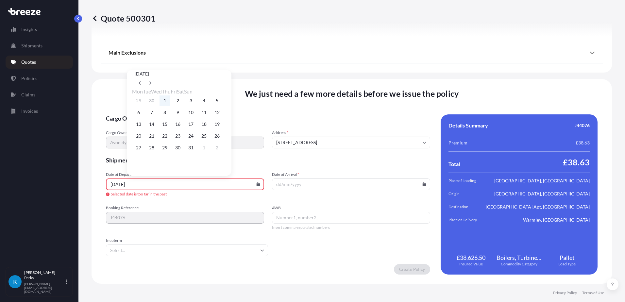
click at [169, 104] on button "1" at bounding box center [165, 101] width 10 height 10
type input "[DATE]"
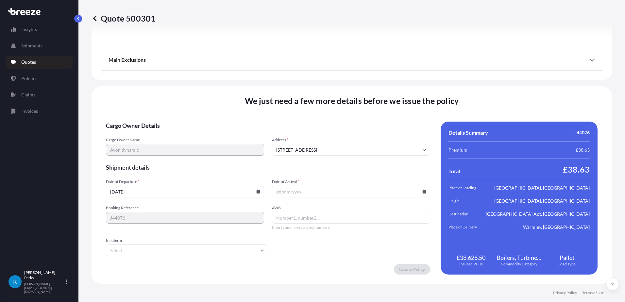
scroll to position [903, 0]
click at [301, 194] on input "Date of Arrival *" at bounding box center [351, 192] width 158 height 12
click at [423, 191] on icon at bounding box center [425, 192] width 4 height 4
click at [320, 85] on button at bounding box center [315, 90] width 10 height 10
click at [331, 123] on button "8" at bounding box center [329, 119] width 10 height 10
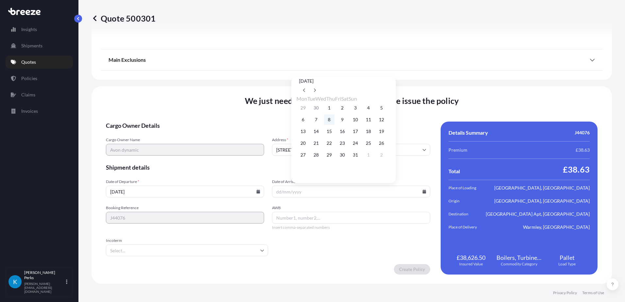
type input "[DATE]"
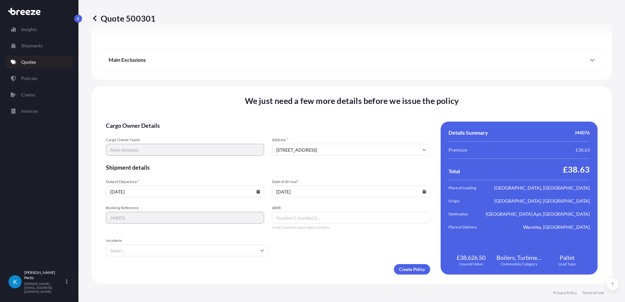
click at [290, 218] on input "AWB" at bounding box center [351, 218] width 158 height 12
click at [303, 222] on input "AWB" at bounding box center [351, 218] width 158 height 12
paste input "5379882616"
type input "5379882616"
click at [208, 252] on input "Incoterm" at bounding box center [187, 251] width 162 height 12
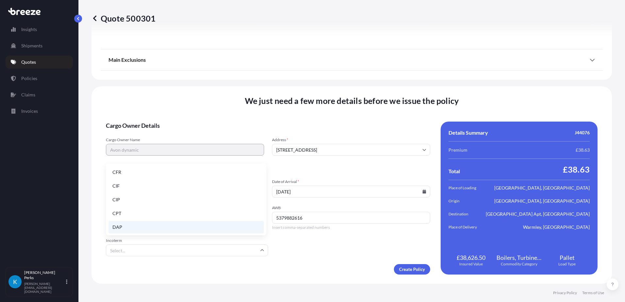
click at [170, 226] on li "DAP" at bounding box center [186, 227] width 155 height 12
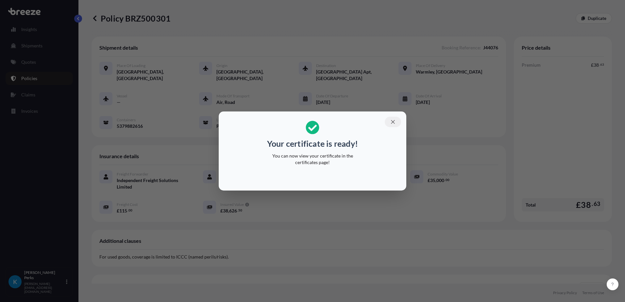
click at [392, 122] on icon "button" at bounding box center [393, 122] width 6 height 6
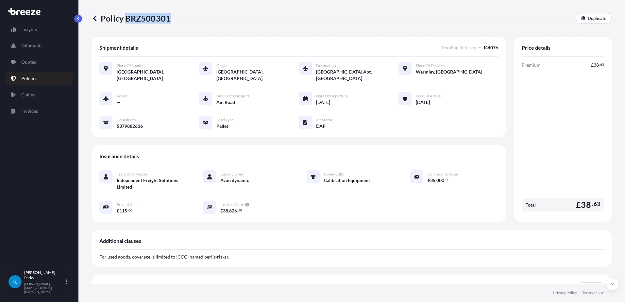
drag, startPoint x: 169, startPoint y: 17, endPoint x: 128, endPoint y: 17, distance: 41.2
click at [128, 17] on p "Policy BRZ500301" at bounding box center [131, 18] width 79 height 10
copy p "BRZ500301"
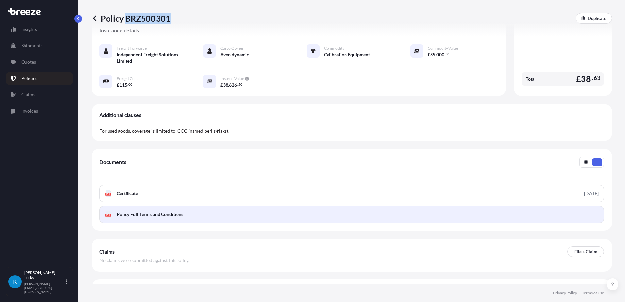
scroll to position [131, 0]
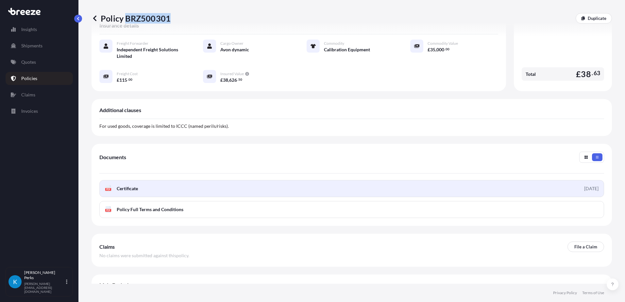
click at [174, 182] on link "PDF Certificate [DATE]" at bounding box center [351, 188] width 505 height 17
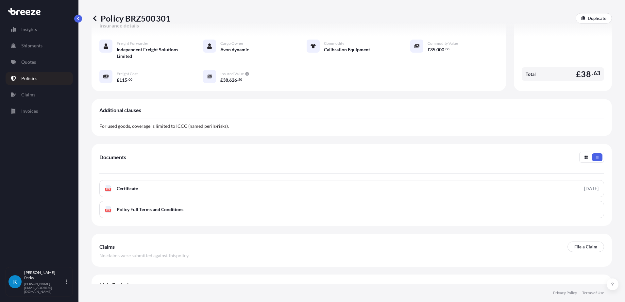
click at [436, 17] on div "Policy BRZ500301 Duplicate" at bounding box center [352, 18] width 521 height 10
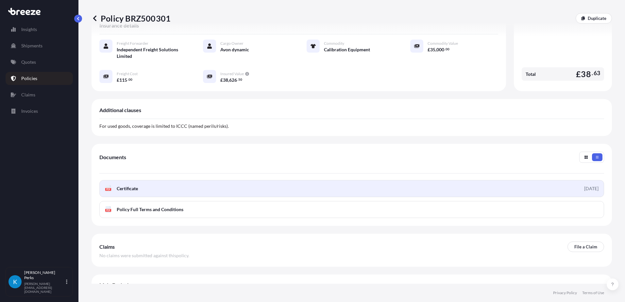
click at [525, 182] on link "PDF Certificate [DATE]" at bounding box center [351, 188] width 505 height 17
